Goal: Task Accomplishment & Management: Complete application form

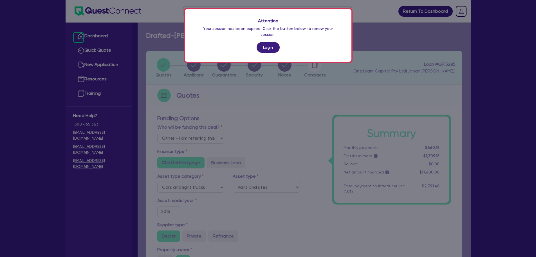
select select "Other"
select select "CARS_AND_LIGHT_TRUCKS"
select select "VANS_AND_UTES"
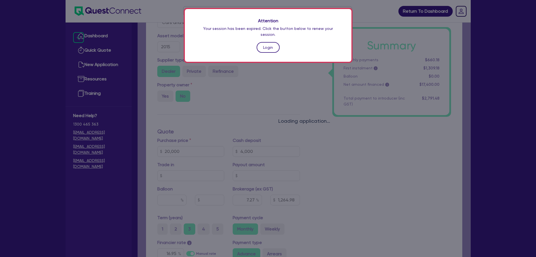
click at [264, 42] on link "Login" at bounding box center [268, 47] width 23 height 11
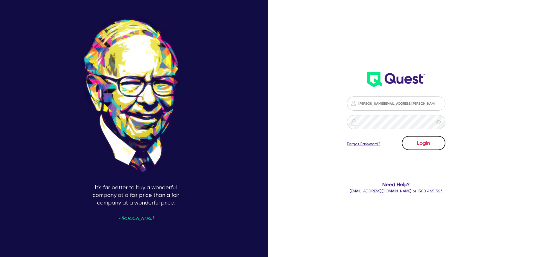
click at [435, 146] on button "Login" at bounding box center [424, 143] width 44 height 14
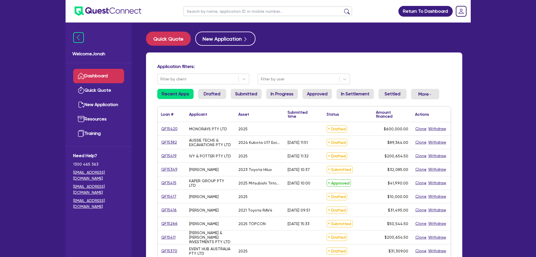
click at [275, 13] on input "text" at bounding box center [267, 11] width 169 height 10
type input "m"
click at [171, 234] on link "QF15411" at bounding box center [168, 237] width 15 height 6
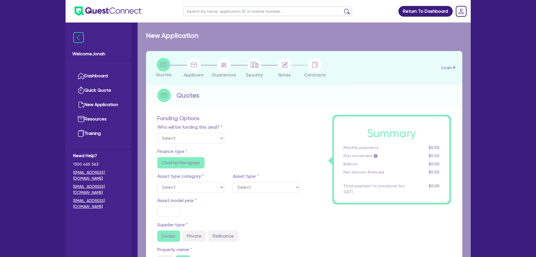
select select "Other"
radio input "false"
type input "200,000"
type input "20"
type input "40,130.9"
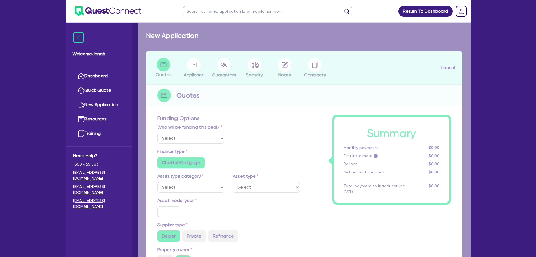
type input "69.69"
type input "6,969"
radio input "true"
radio input "false"
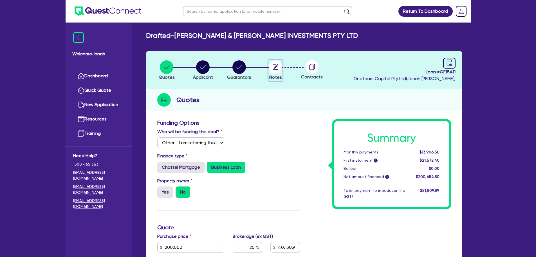
click at [271, 62] on icon "button" at bounding box center [276, 67] width 14 height 14
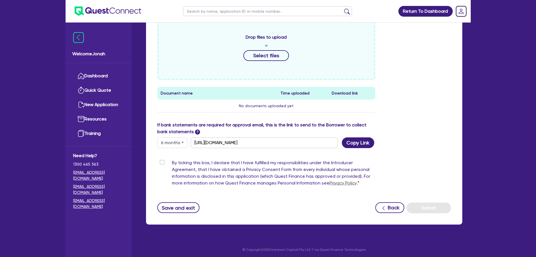
scroll to position [208, 0]
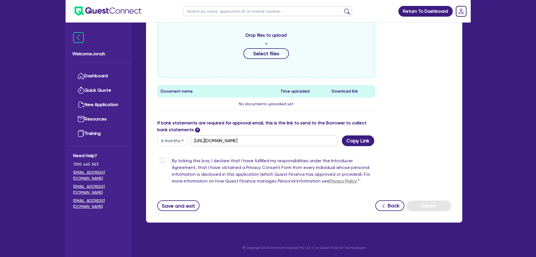
click at [184, 143] on button "6 months" at bounding box center [172, 140] width 30 height 11
click at [184, 174] on link "12 months" at bounding box center [180, 174] width 44 height 10
type input "https://scv.bankstatements.com.au/QUSF-QF15411"
click at [366, 140] on button "Copy Link" at bounding box center [358, 140] width 32 height 11
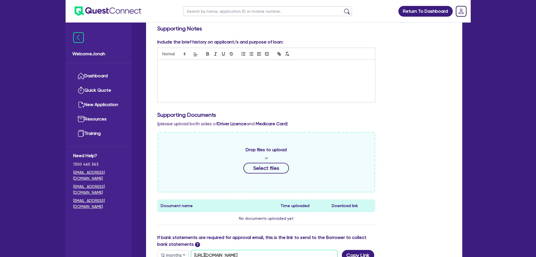
scroll to position [141, 0]
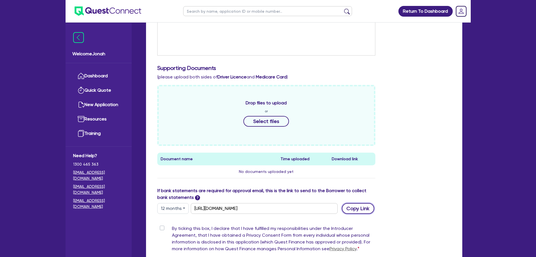
click at [350, 206] on button "Copy Link" at bounding box center [358, 208] width 32 height 11
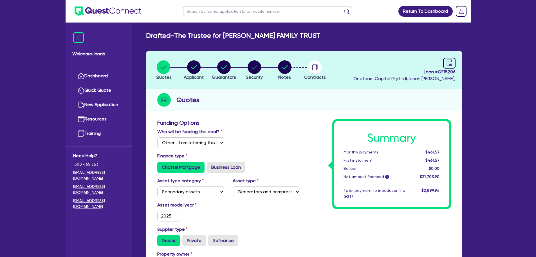
select select "Other"
select select "SECONDARY_ASSETS"
select select "GENERATORS_AND_COMPRESSORS"
click at [291, 69] on icon "button" at bounding box center [285, 67] width 14 height 14
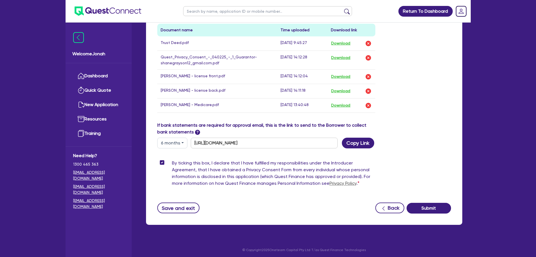
scroll to position [293, 0]
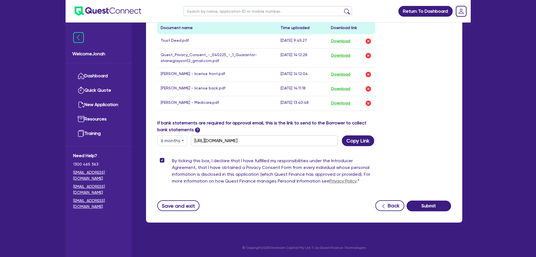
click at [176, 143] on button "6 months" at bounding box center [172, 140] width 30 height 11
click at [175, 140] on button "6 months" at bounding box center [172, 140] width 30 height 11
click at [453, 108] on div "Drop files to upload or Select files Document name Time uploaded Download link …" at bounding box center [304, 37] width 302 height 166
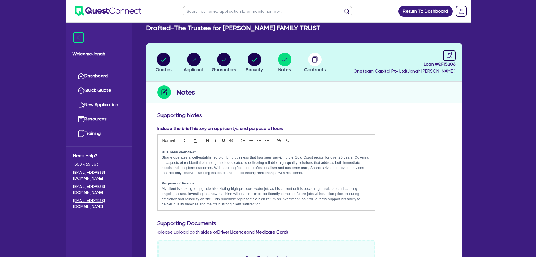
scroll to position [0, 0]
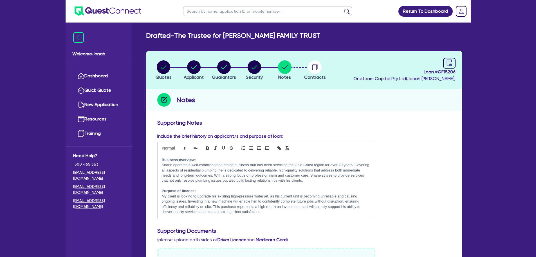
click at [392, 77] on span "Oneteam Capital Pty Ltd ( Jonah Faigen )" at bounding box center [405, 78] width 102 height 5
click at [401, 87] on header "Quotes Applicant Guarantors Security Notes Contracts Loan # QF15206 Oneteam Cap…" at bounding box center [304, 70] width 317 height 38
click at [400, 76] on span "Oneteam Capital Pty Ltd ( Jonah Faigen )" at bounding box center [405, 78] width 102 height 5
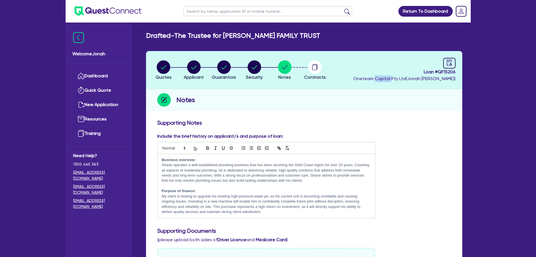
click at [400, 76] on span "Oneteam Capital Pty Ltd ( Jonah Faigen )" at bounding box center [405, 78] width 102 height 5
click at [402, 90] on div "Notes" at bounding box center [304, 100] width 317 height 22
click at [398, 78] on span "Oneteam Capital Pty Ltd ( Jonah Faigen )" at bounding box center [405, 78] width 102 height 5
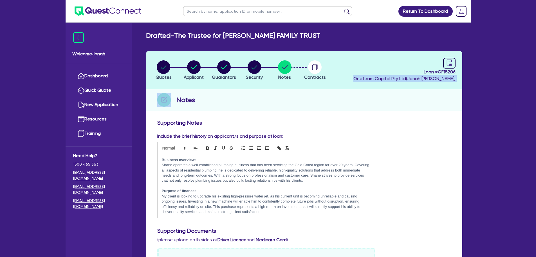
click at [398, 78] on span "Oneteam Capital Pty Ltd ( Jonah Faigen )" at bounding box center [405, 78] width 102 height 5
click at [400, 89] on div "Notes" at bounding box center [304, 100] width 317 height 22
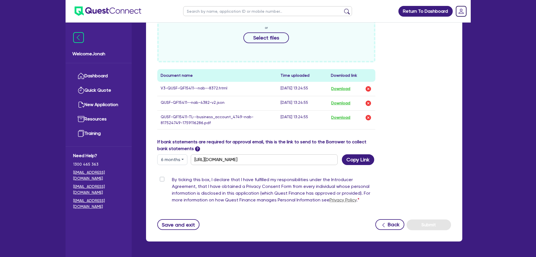
scroll to position [225, 0]
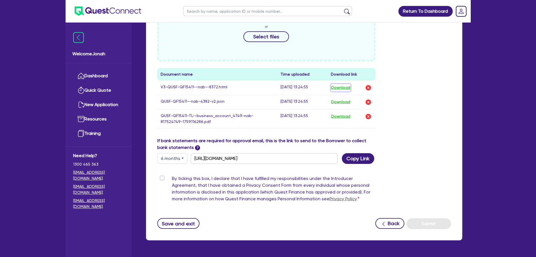
click at [345, 84] on button "Download" at bounding box center [341, 87] width 20 height 7
